Goal: Task Accomplishment & Management: Manage account settings

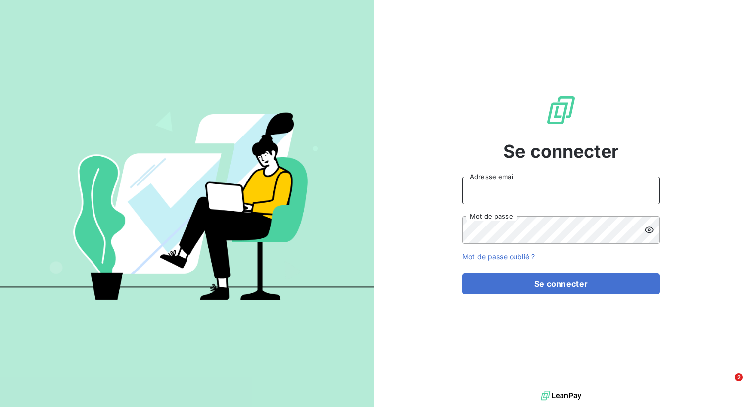
click at [493, 201] on input "Adresse email" at bounding box center [561, 191] width 198 height 28
type input "admin@planilog"
click at [462, 274] on button "Se connecter" at bounding box center [561, 284] width 198 height 21
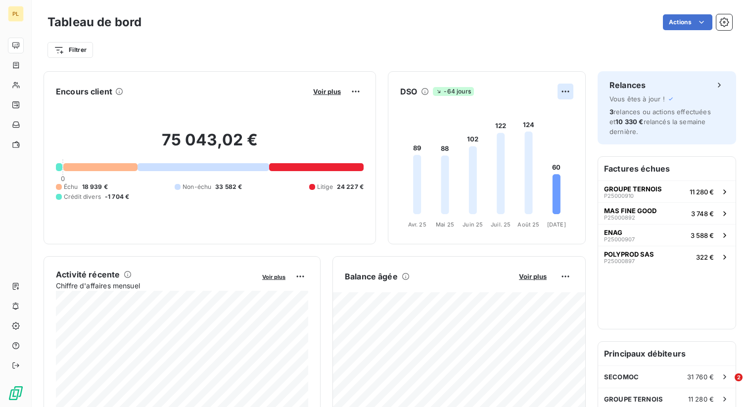
click at [568, 88] on html "PL Tableau de bord Actions Filtrer Encours client Voir plus 75 043,02 € 0 Échu …" at bounding box center [374, 203] width 748 height 407
click at [548, 108] on div "Exporter" at bounding box center [541, 113] width 55 height 16
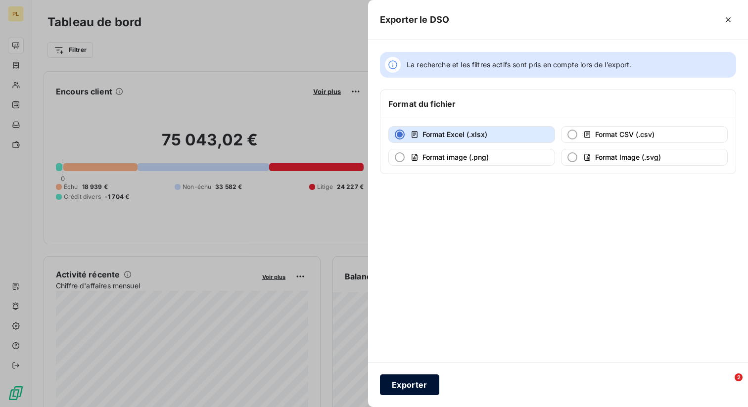
click at [412, 386] on button "Exporter" at bounding box center [409, 385] width 59 height 21
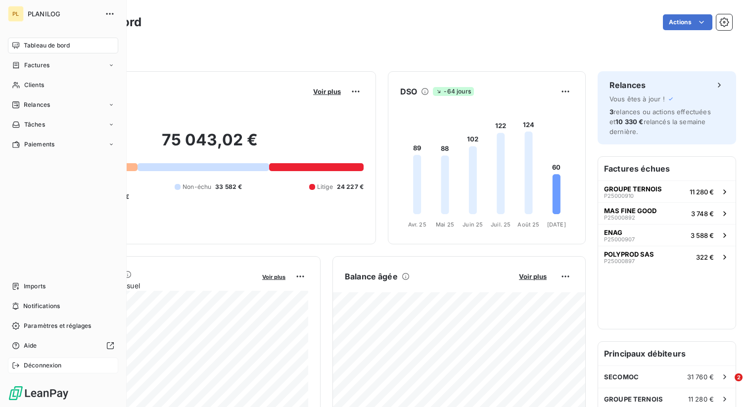
click at [28, 368] on span "Déconnexion" at bounding box center [43, 365] width 38 height 9
